Goal: Navigation & Orientation: Find specific page/section

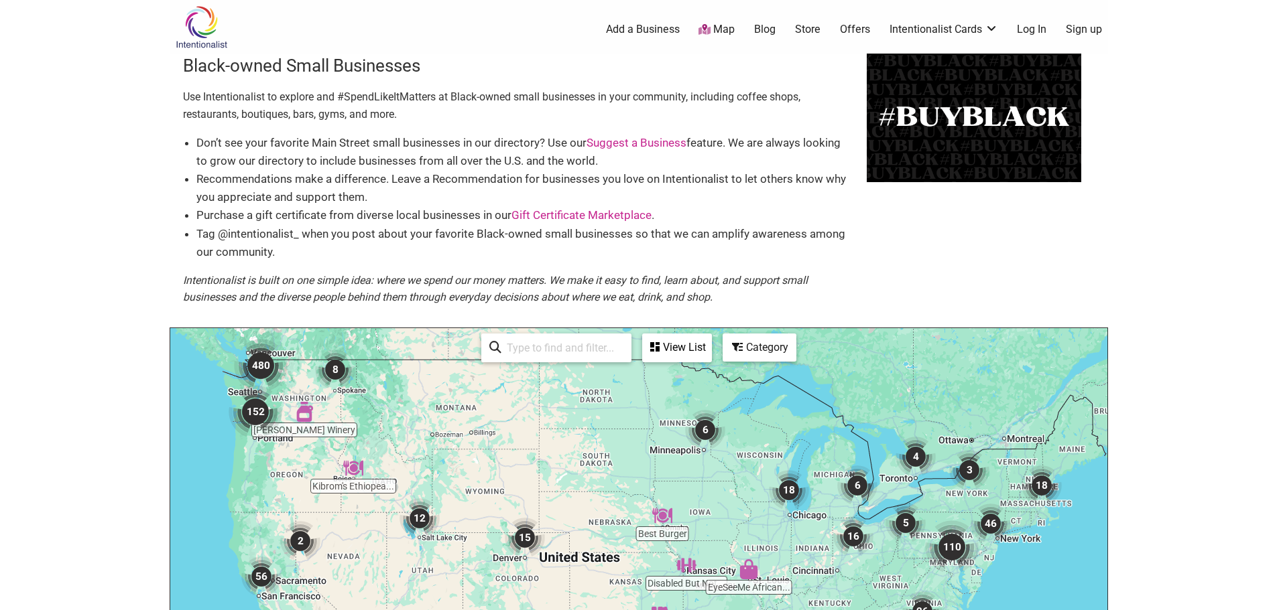
click at [261, 366] on img "480" at bounding box center [261, 366] width 64 height 64
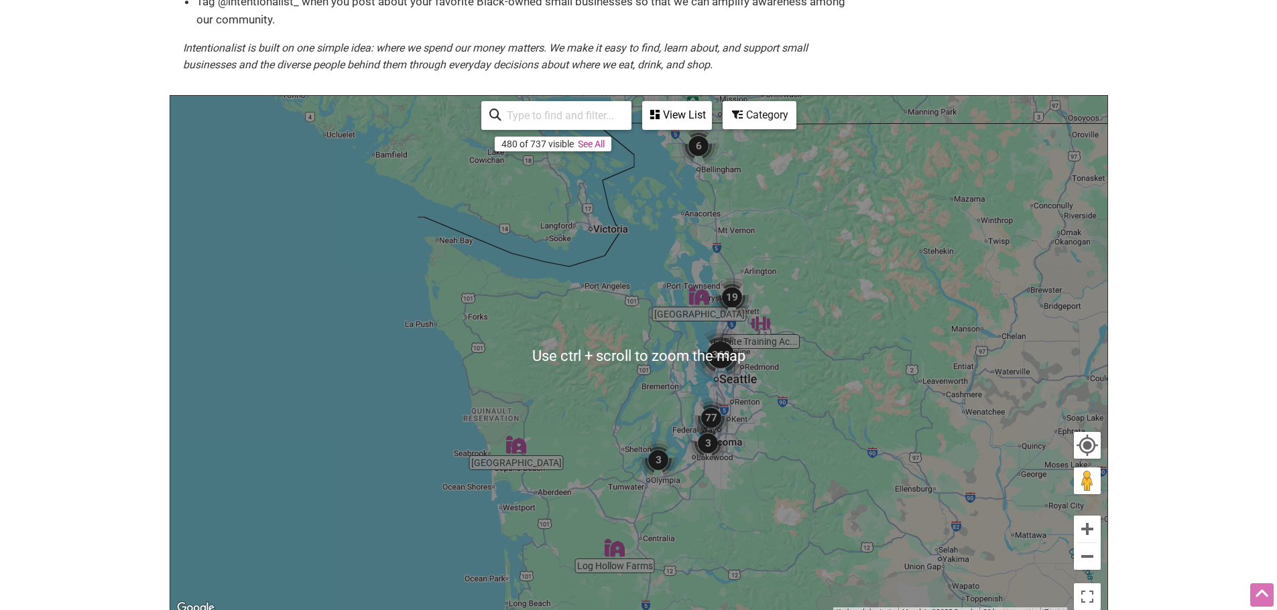
scroll to position [233, 0]
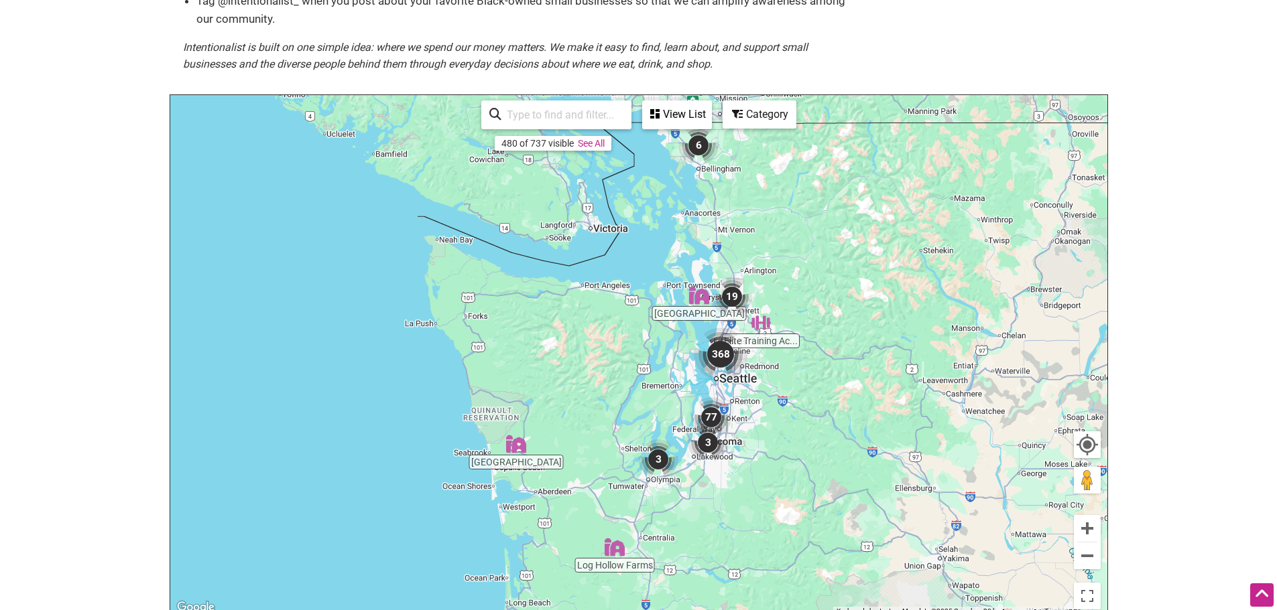
click at [717, 349] on img "368" at bounding box center [720, 354] width 64 height 64
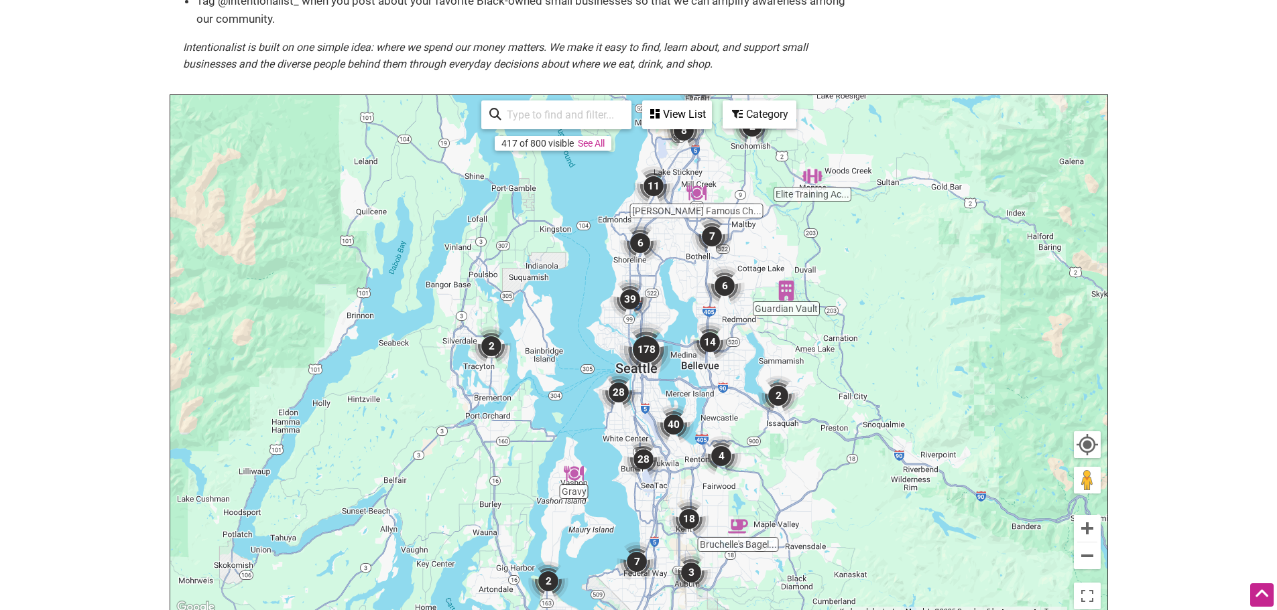
click at [644, 345] on img "178" at bounding box center [646, 350] width 64 height 64
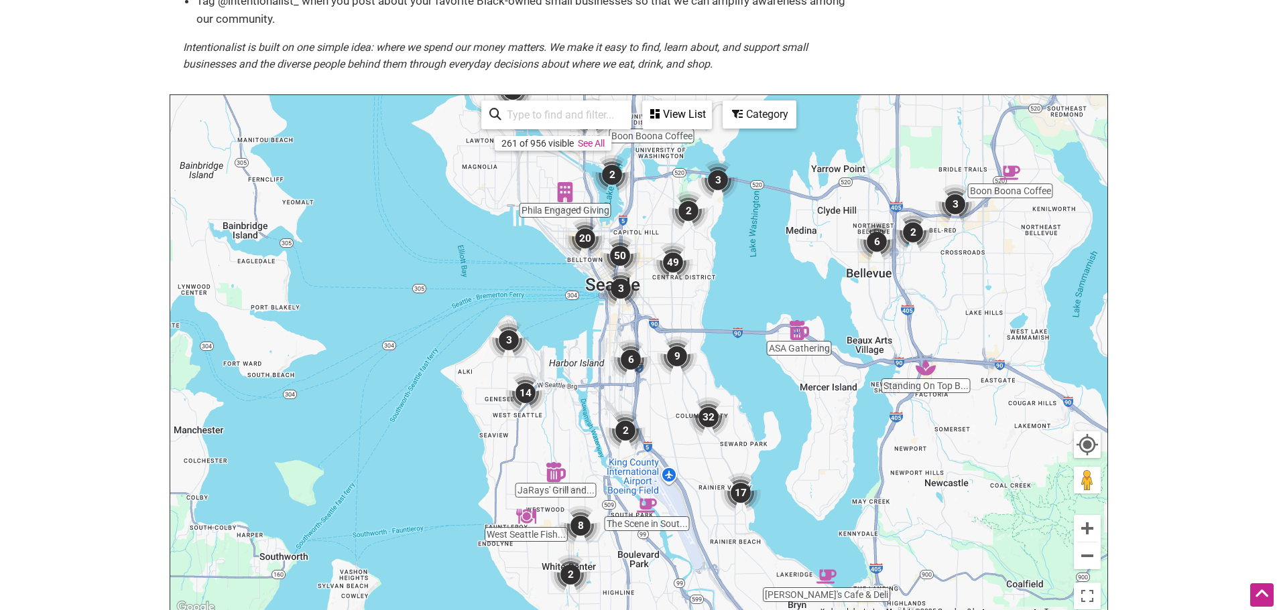
click at [619, 248] on img "50" at bounding box center [619, 256] width 51 height 51
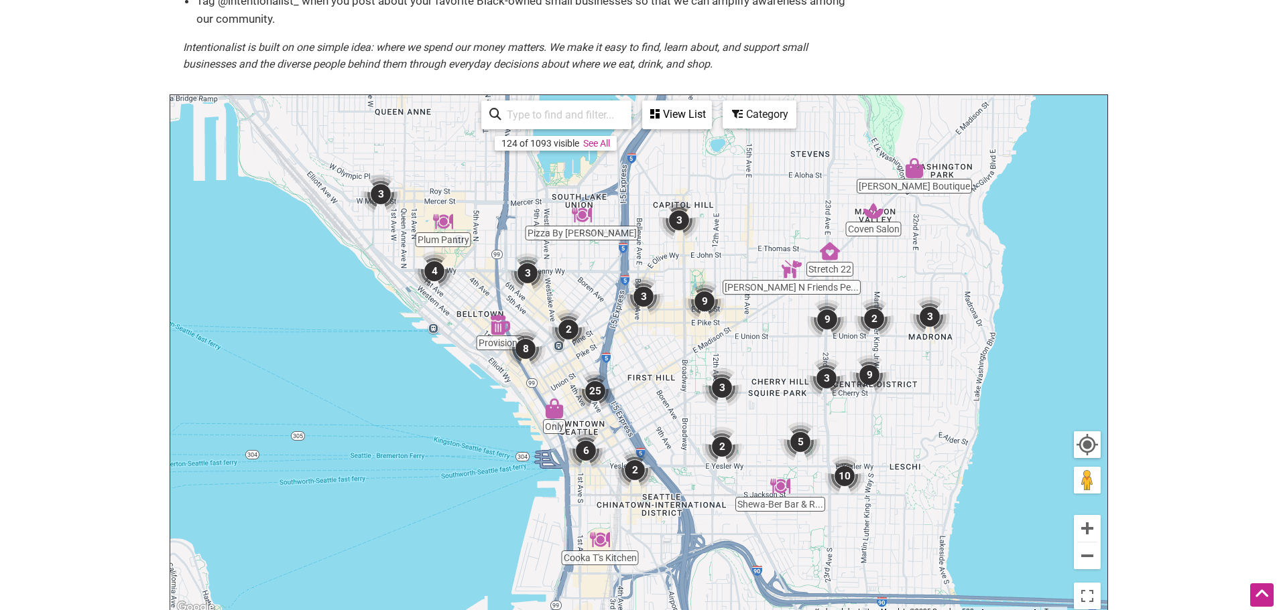
click at [678, 213] on img "3" at bounding box center [678, 220] width 51 height 51
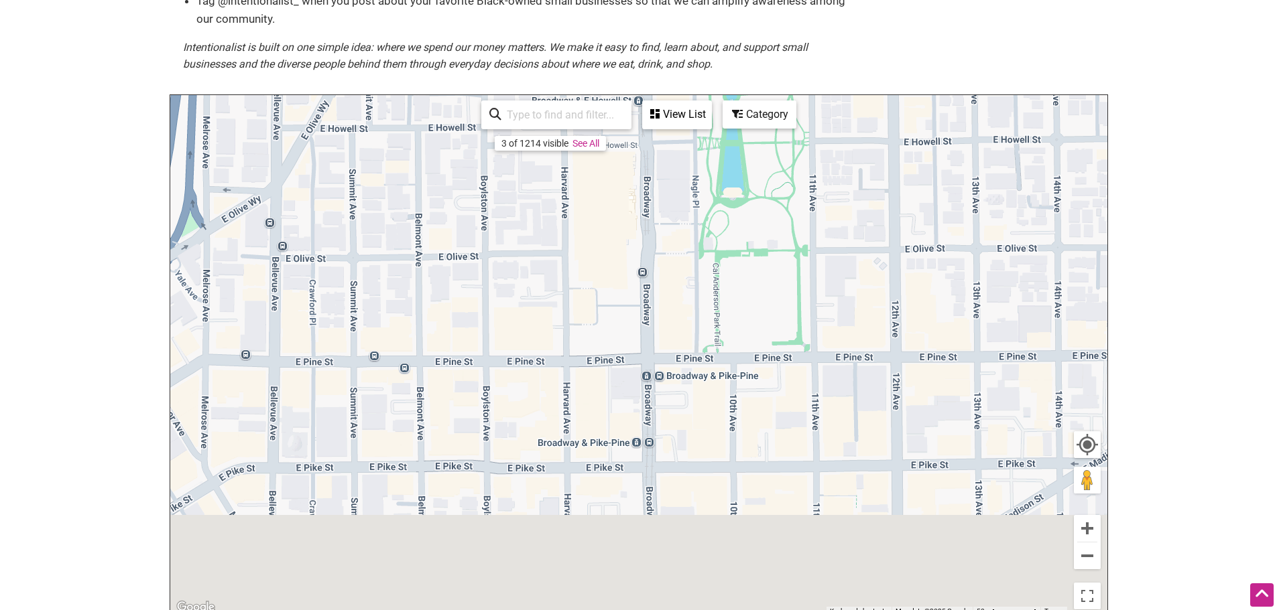
drag, startPoint x: 752, startPoint y: 572, endPoint x: 715, endPoint y: -31, distance: 603.6
click at [715, 0] on html "× Menu 0 Add a Business Map Blog Store Offers Intentionalist Cards Buy Black Ca…" at bounding box center [638, 72] width 1277 height 610
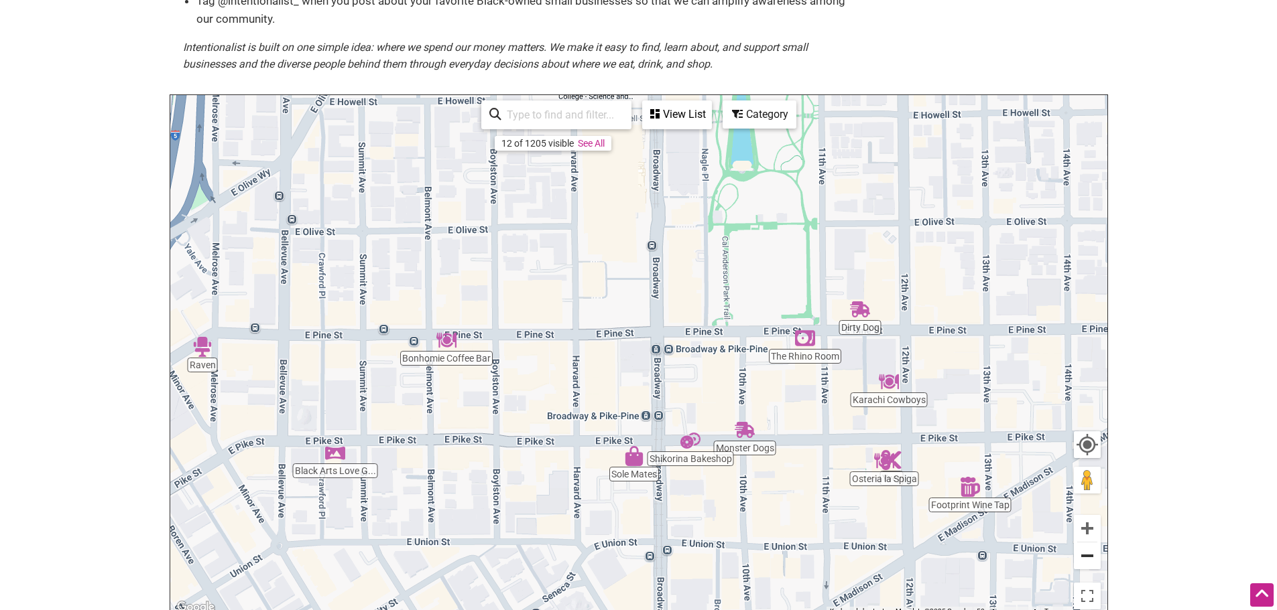
click at [1086, 552] on button "Zoom out" at bounding box center [1087, 556] width 27 height 27
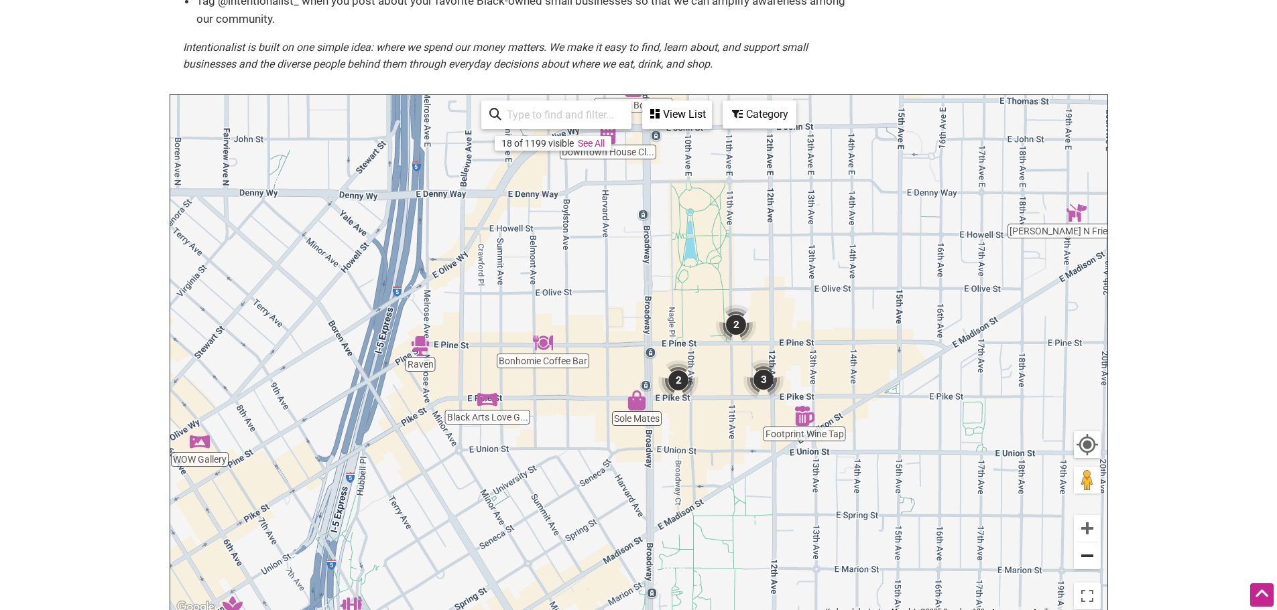
click at [1086, 552] on button "Zoom out" at bounding box center [1087, 556] width 27 height 27
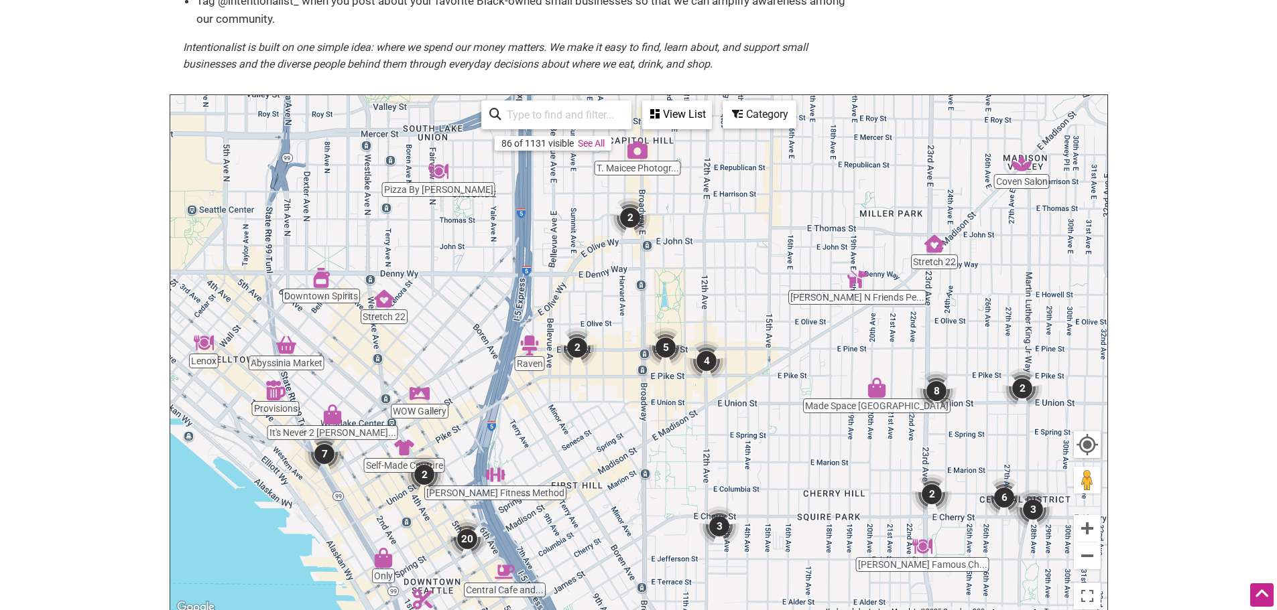
click at [381, 298] on img "Stretch 22" at bounding box center [384, 298] width 31 height 31
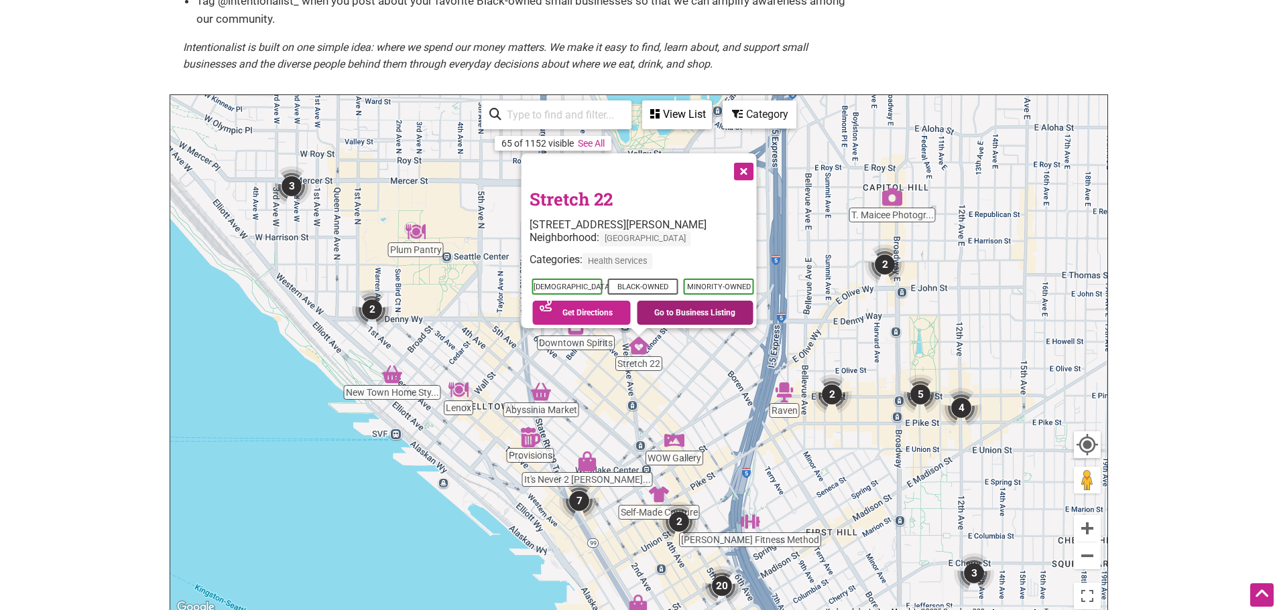
click at [674, 301] on link "Go to Business Listing" at bounding box center [695, 313] width 117 height 24
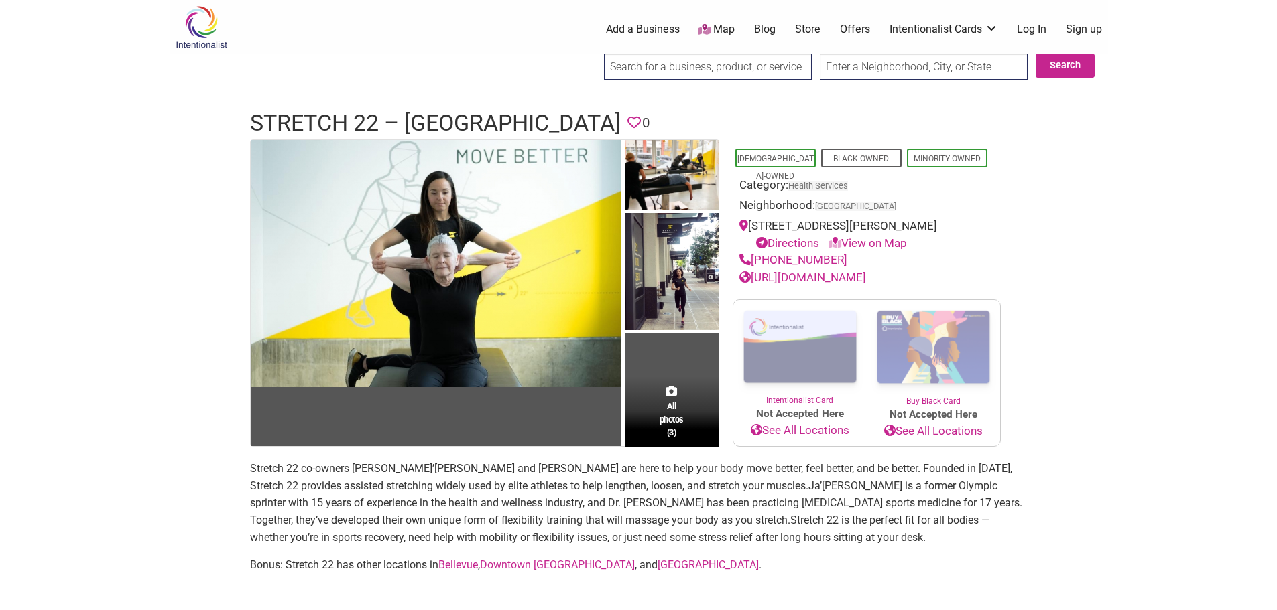
click at [793, 277] on link "[URL][DOMAIN_NAME]" at bounding box center [802, 277] width 127 height 13
